Goal: Check status: Check status

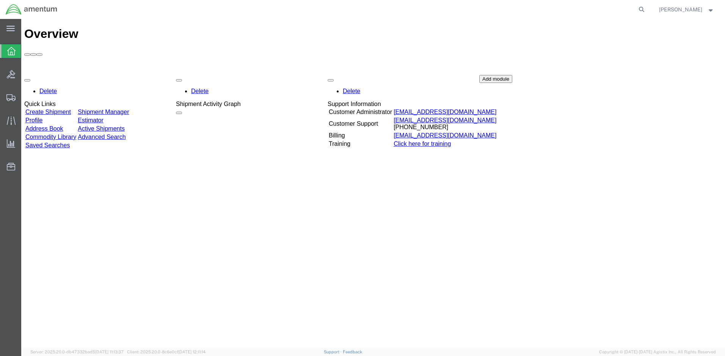
click at [124, 109] on link "Shipment Manager" at bounding box center [103, 112] width 51 height 6
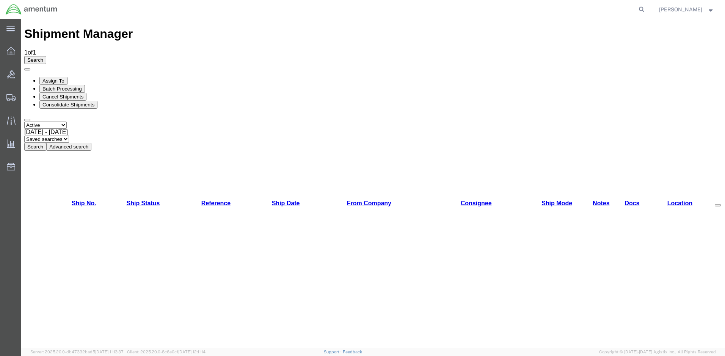
select select "ALL"
click at [46, 143] on button "Search" at bounding box center [35, 147] width 22 height 8
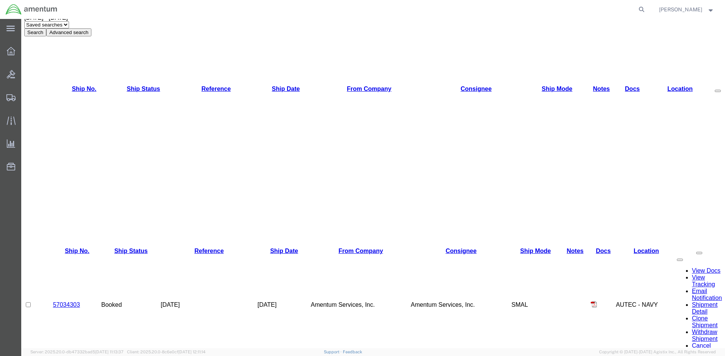
drag, startPoint x: 629, startPoint y: 187, endPoint x: 586, endPoint y: 192, distance: 43.5
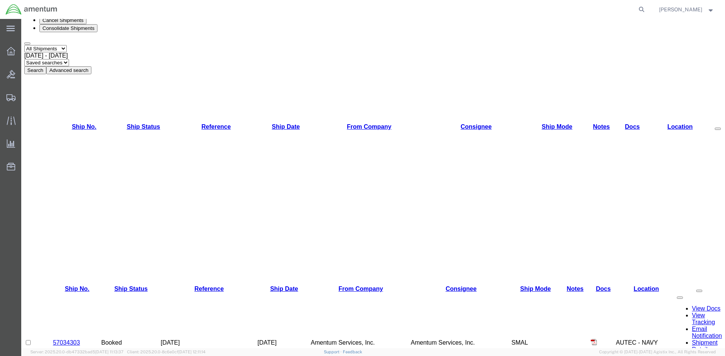
scroll to position [0, 0]
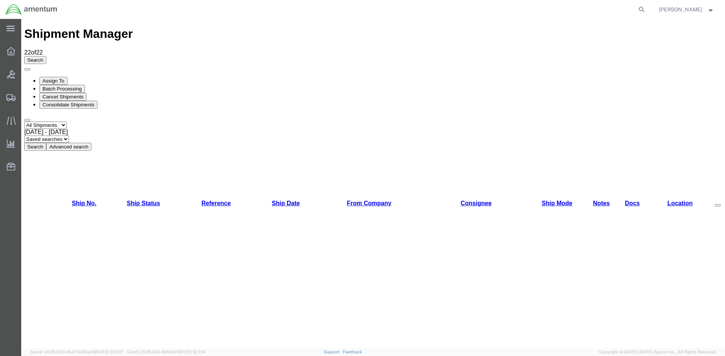
drag, startPoint x: 627, startPoint y: 138, endPoint x: 588, endPoint y: 145, distance: 39.7
drag, startPoint x: 588, startPoint y: 145, endPoint x: 592, endPoint y: 139, distance: 7.9
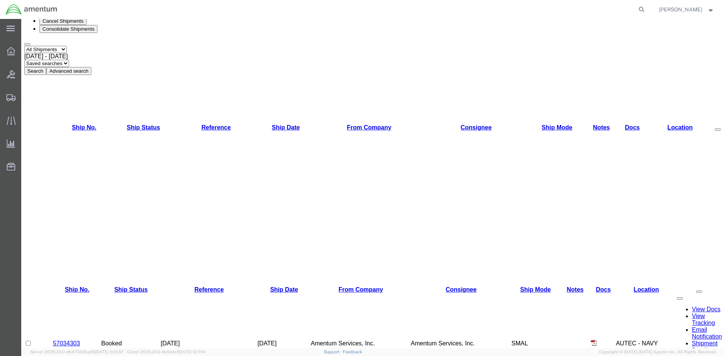
click at [714, 10] on strong "button" at bounding box center [711, 9] width 7 height 3
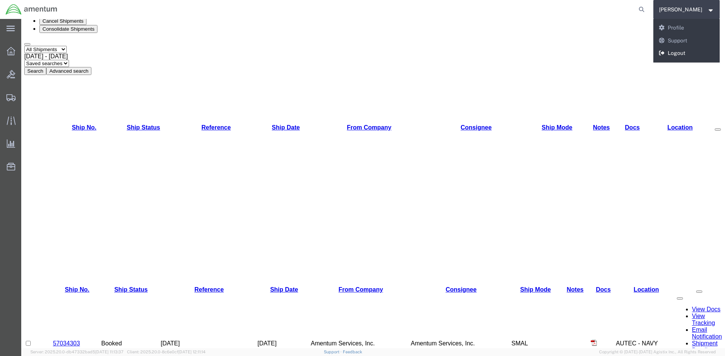
click at [683, 51] on link "Logout" at bounding box center [686, 53] width 67 height 13
